Goal: Task Accomplishment & Management: Use online tool/utility

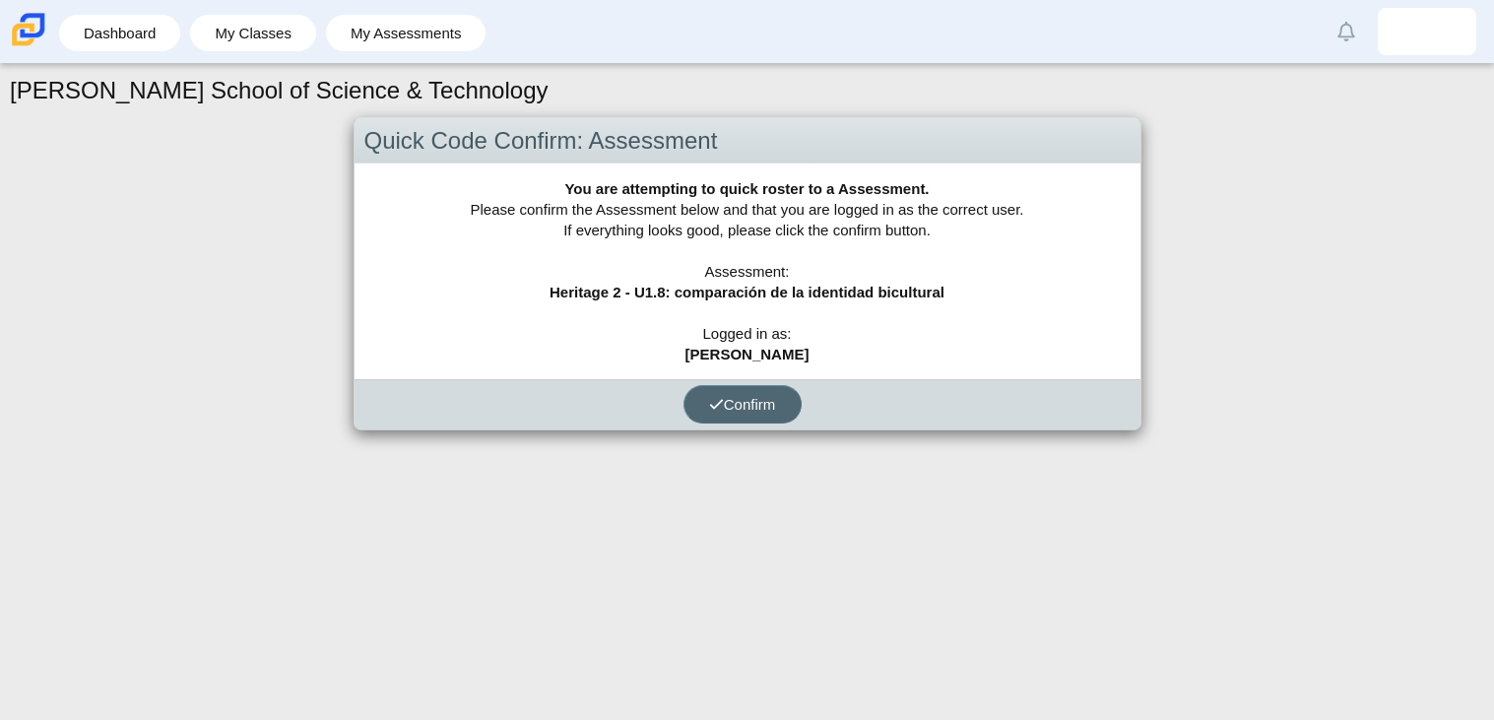
click at [735, 421] on button "Confirm" at bounding box center [742, 404] width 118 height 38
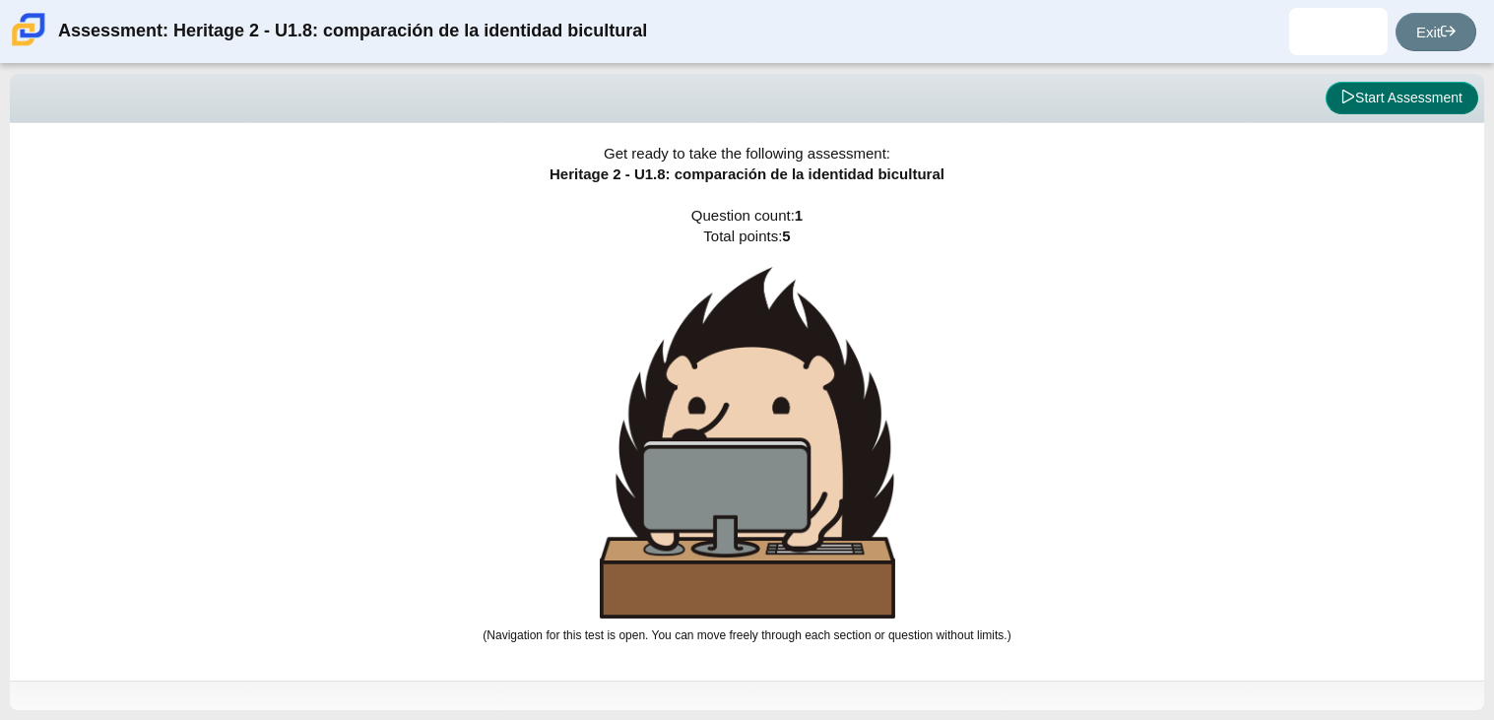
click at [1462, 85] on button "Start Assessment" at bounding box center [1401, 98] width 153 height 33
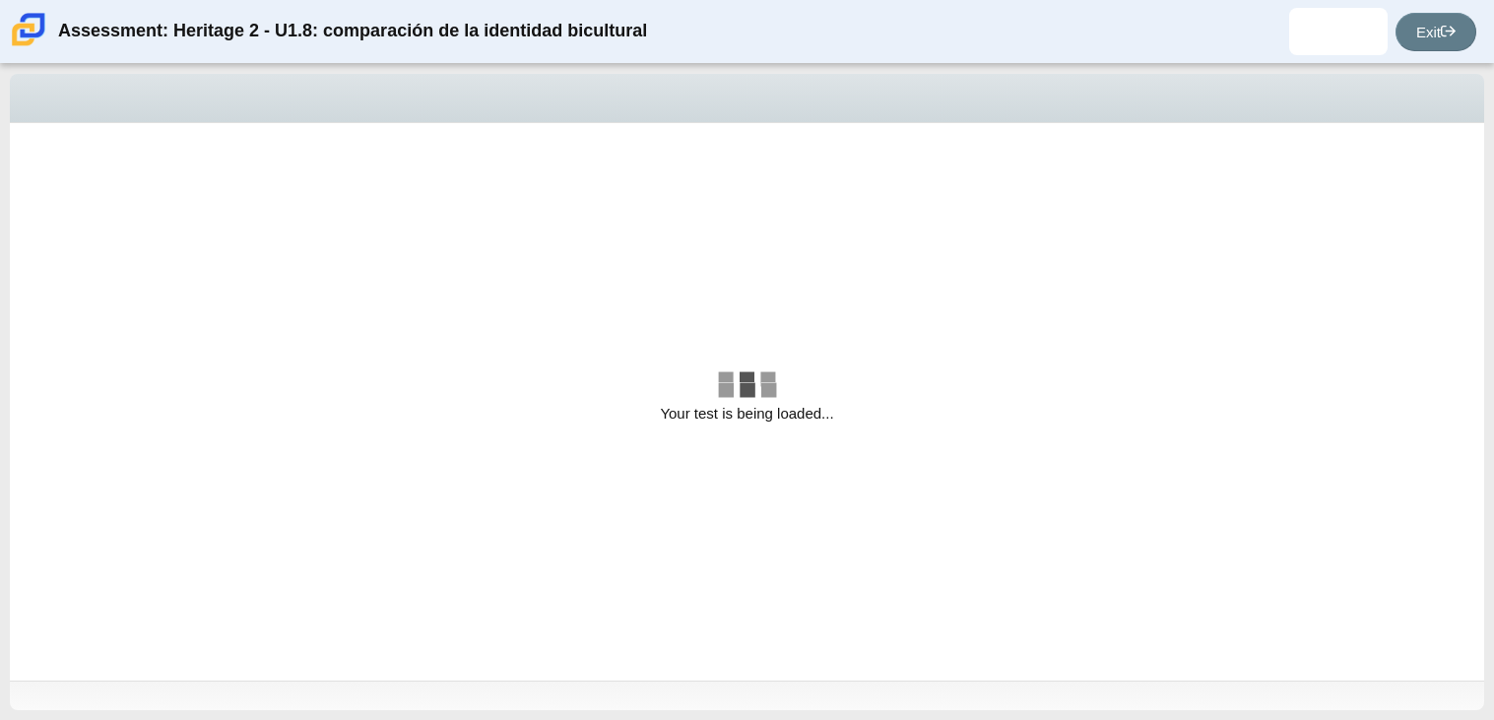
select select "3d3024f6-a892-4ba5-b2e4-c6acecfbc936"
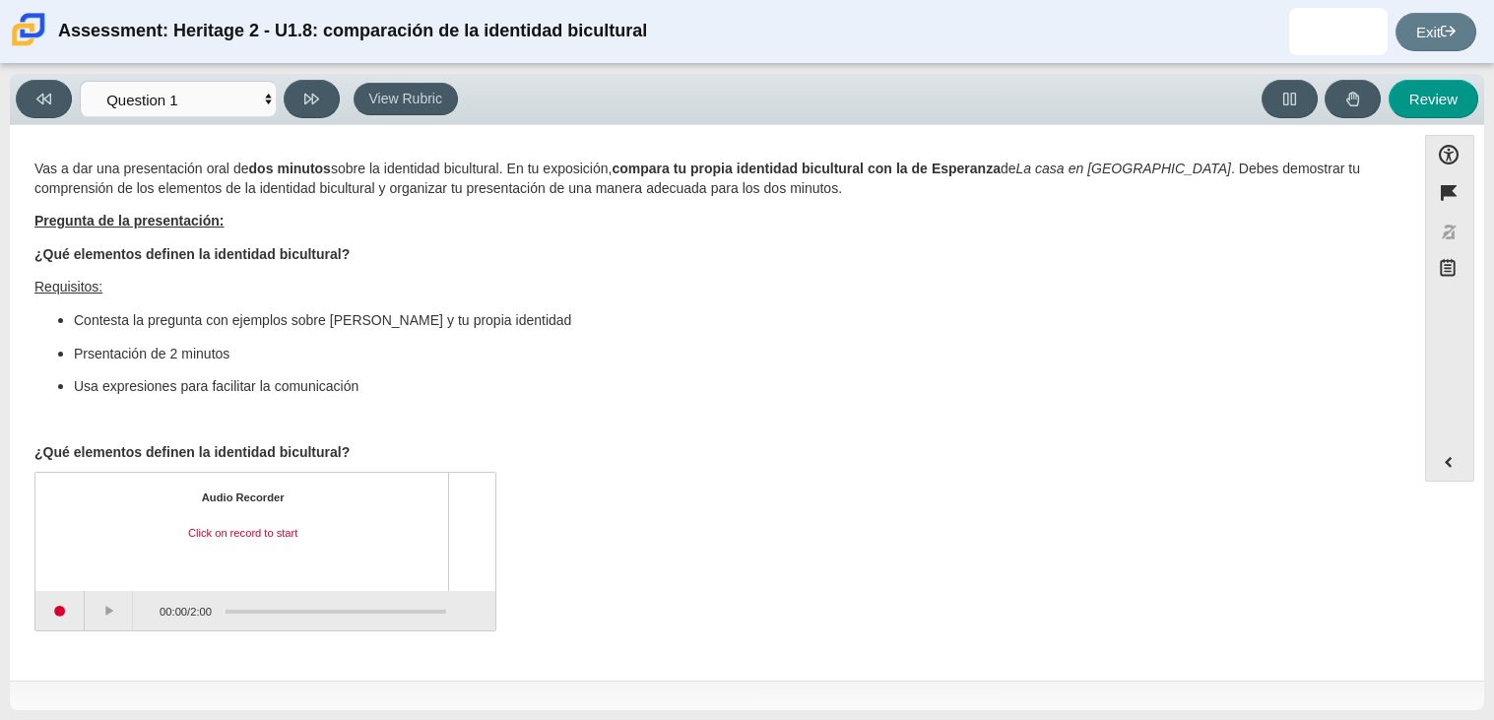
click at [750, 355] on p "Prsentación de 2 minutos" at bounding box center [732, 355] width 1316 height 20
click at [764, 370] on ul "Contesta la pregunta con ejemplos sobre [PERSON_NAME] y tu propia identidad Prs…" at bounding box center [712, 354] width 1356 height 86
